Goal: Task Accomplishment & Management: Manage account settings

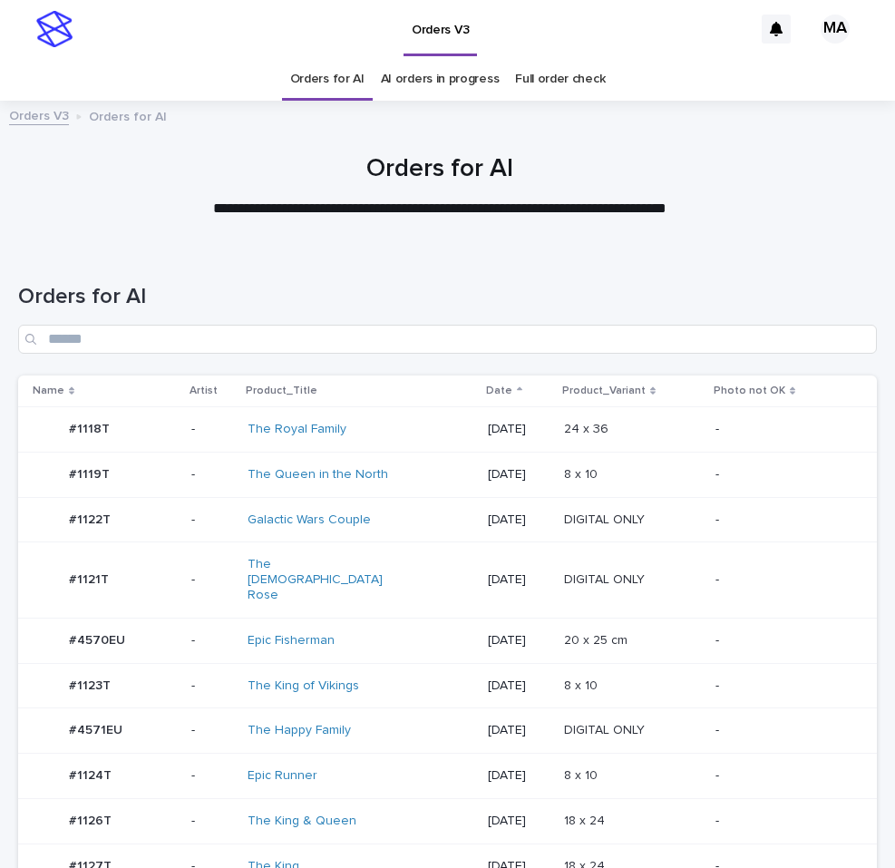
click at [679, 633] on p at bounding box center [632, 640] width 137 height 15
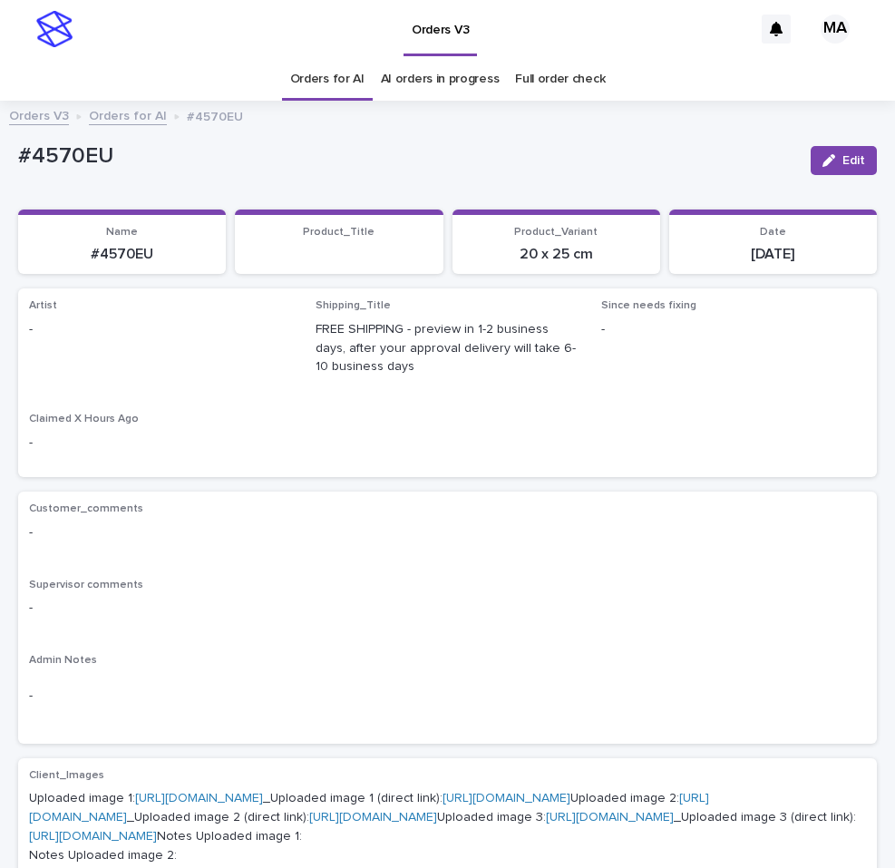
click at [833, 179] on div "Edit" at bounding box center [839, 160] width 73 height 54
click at [832, 170] on button "Edit" at bounding box center [844, 160] width 66 height 29
click at [165, 345] on div "Select..." at bounding box center [132, 338] width 204 height 30
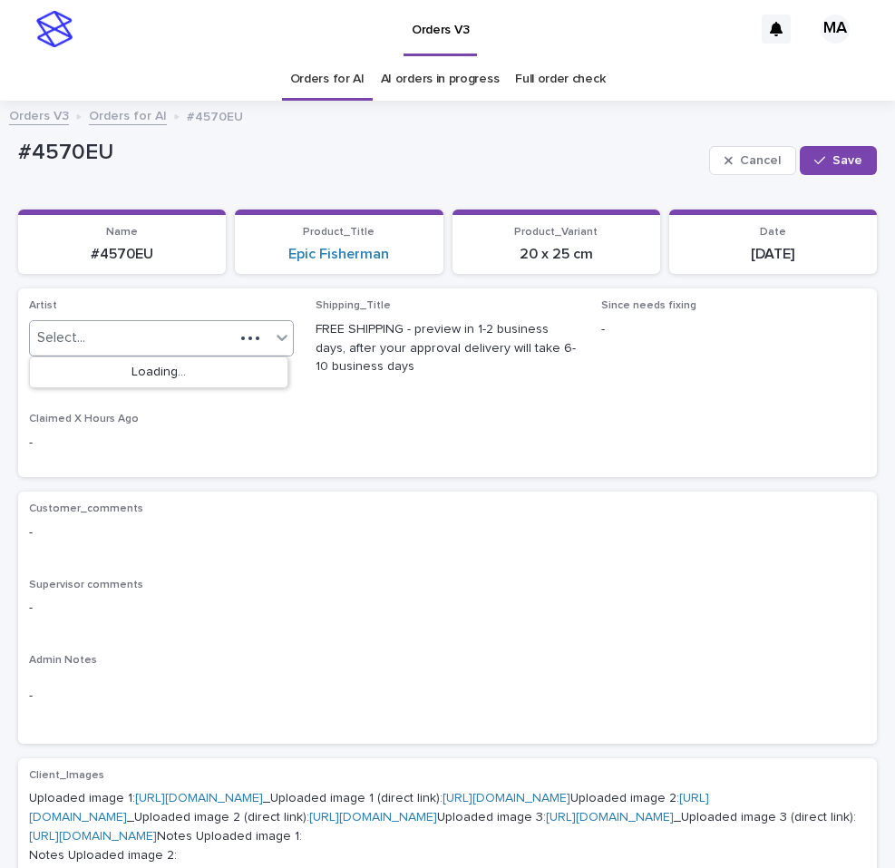
paste input "**********"
type input "**********"
click at [164, 364] on div "MarkAnthony" at bounding box center [158, 373] width 257 height 32
click at [820, 180] on div "Cancel Save" at bounding box center [793, 160] width 168 height 54
click at [827, 173] on button "Save" at bounding box center [838, 160] width 77 height 29
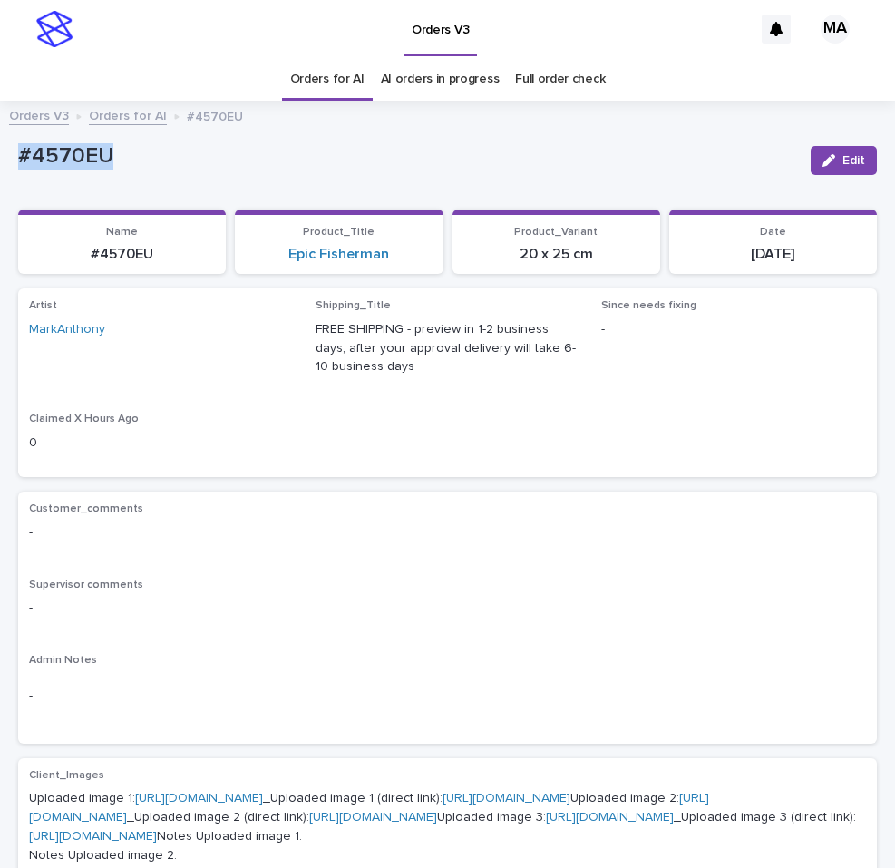
drag, startPoint x: 160, startPoint y: 163, endPoint x: -42, endPoint y: 159, distance: 202.2
click at [18, 159] on div "#4570EU" at bounding box center [407, 155] width 778 height 30
copy p "#4570EU"
click at [165, 171] on div "#4570EU" at bounding box center [407, 160] width 778 height 34
click at [842, 154] on span "Edit" at bounding box center [853, 160] width 23 height 13
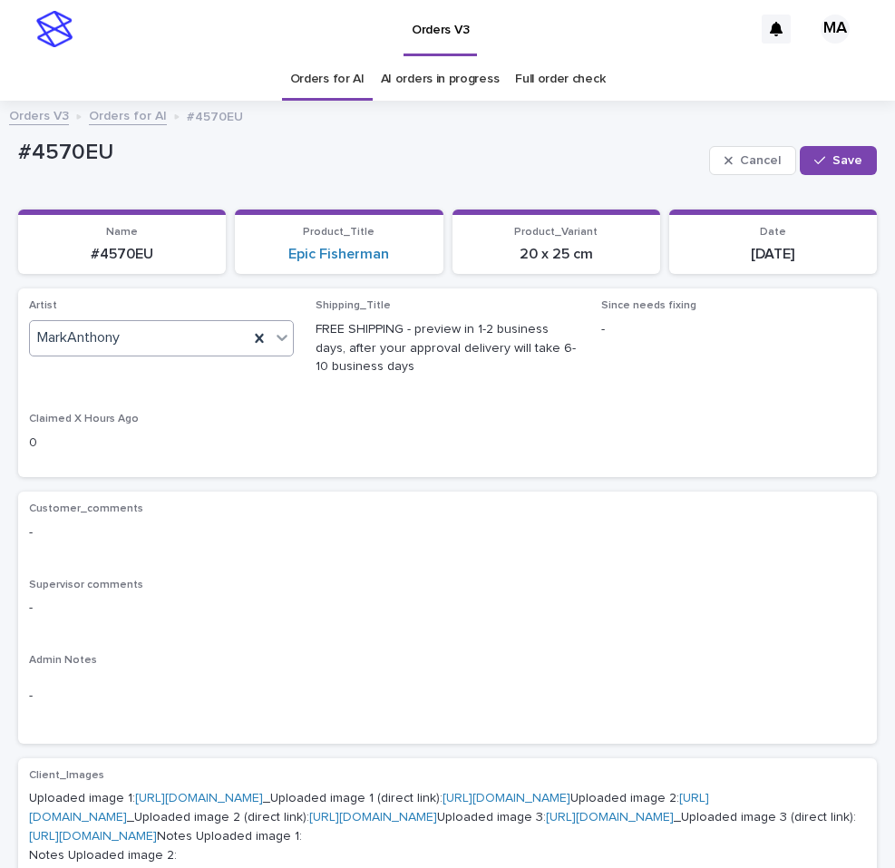
click at [158, 347] on div "MarkAnthony" at bounding box center [139, 338] width 218 height 30
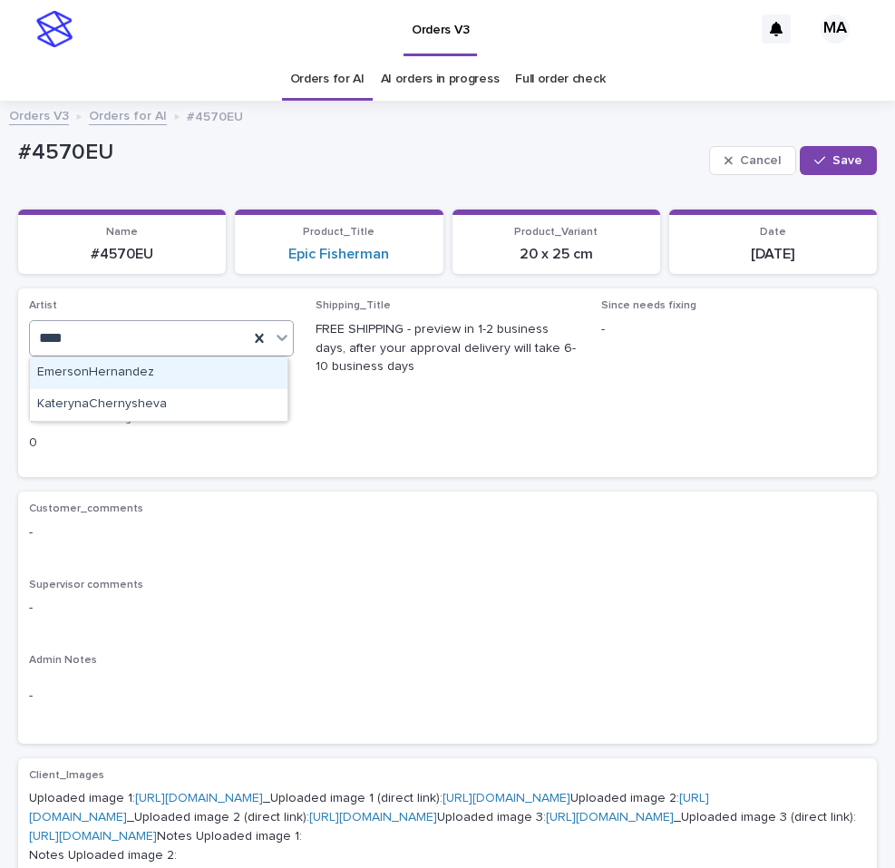
type input "*****"
click at [143, 374] on div "EmersonHernandez" at bounding box center [158, 373] width 257 height 32
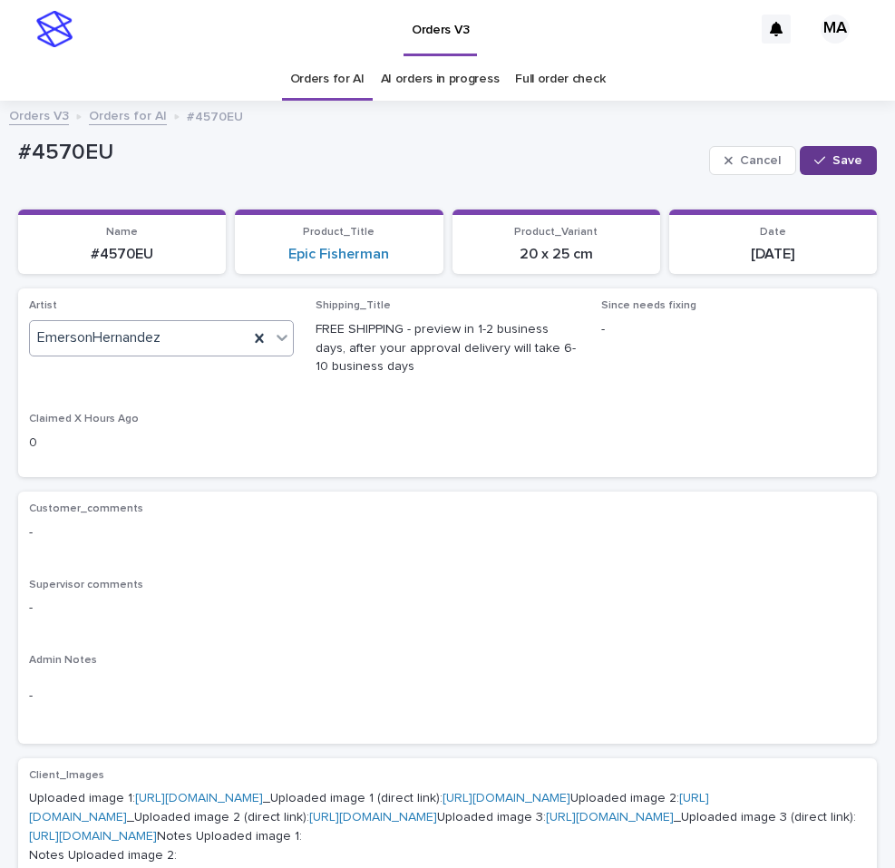
click at [839, 158] on span "Save" at bounding box center [847, 160] width 30 height 13
